Goal: Task Accomplishment & Management: Manage account settings

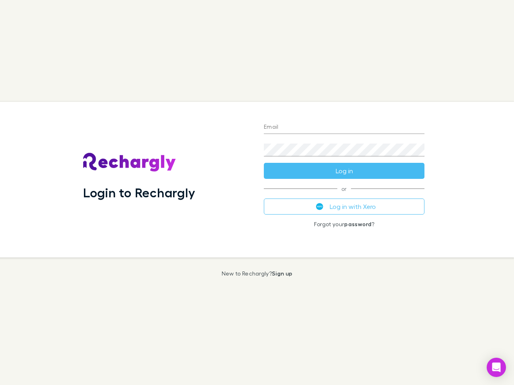
click at [257, 193] on div "Login to Rechargly" at bounding box center [167, 180] width 181 height 156
click at [344, 128] on input "Email" at bounding box center [344, 127] width 161 height 13
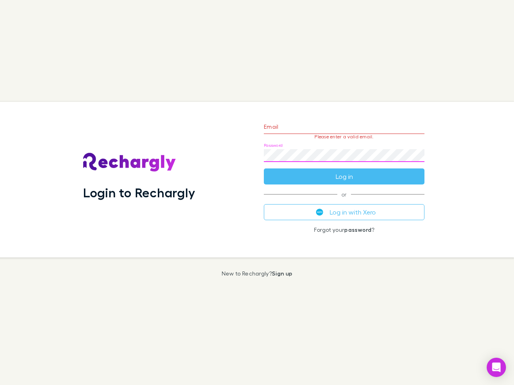
click at [344, 171] on form "Email Please enter a valid email. Password Log in" at bounding box center [344, 150] width 161 height 70
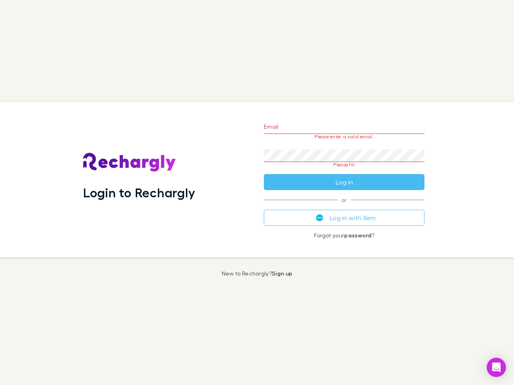
click at [344, 207] on div "Email Please enter a valid email. Password Please fill Log in or Log in with Xe…" at bounding box center [343, 180] width 173 height 156
click at [496, 368] on icon "Open Intercom Messenger" at bounding box center [496, 368] width 8 height 10
